Goal: Information Seeking & Learning: Learn about a topic

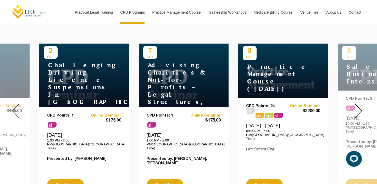
scroll to position [197, 0]
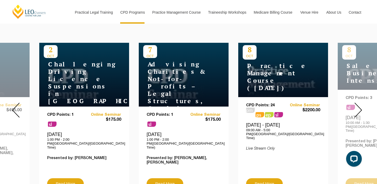
click at [361, 107] on img at bounding box center [358, 109] width 8 height 15
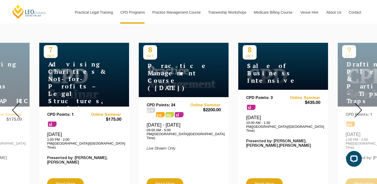
click at [361, 107] on img at bounding box center [358, 109] width 8 height 15
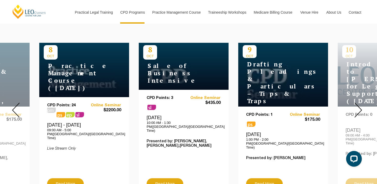
click at [361, 107] on img at bounding box center [358, 109] width 8 height 15
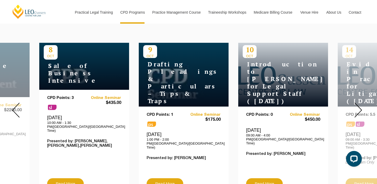
click at [361, 107] on img at bounding box center [358, 109] width 8 height 15
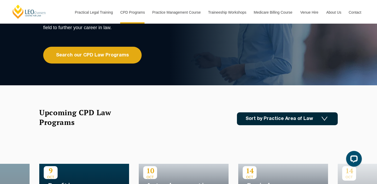
scroll to position [48, 0]
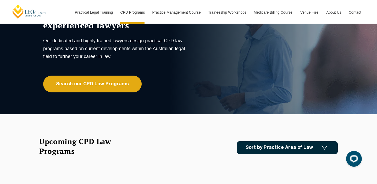
click at [295, 141] on link "Sort by Practice Area of Law" at bounding box center [287, 147] width 101 height 13
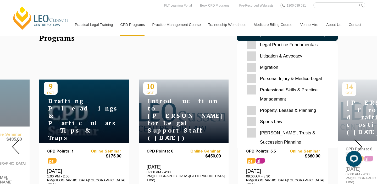
scroll to position [165, 0]
